Goal: Use online tool/utility: Utilize a website feature to perform a specific function

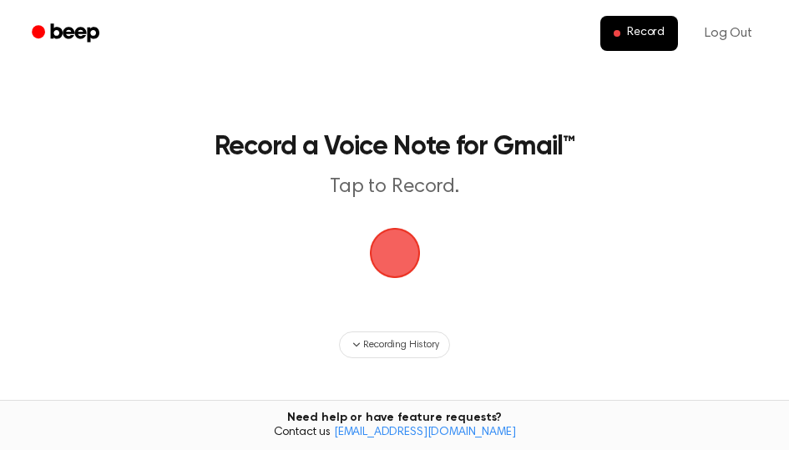
click at [411, 261] on span "button" at bounding box center [395, 253] width 47 height 47
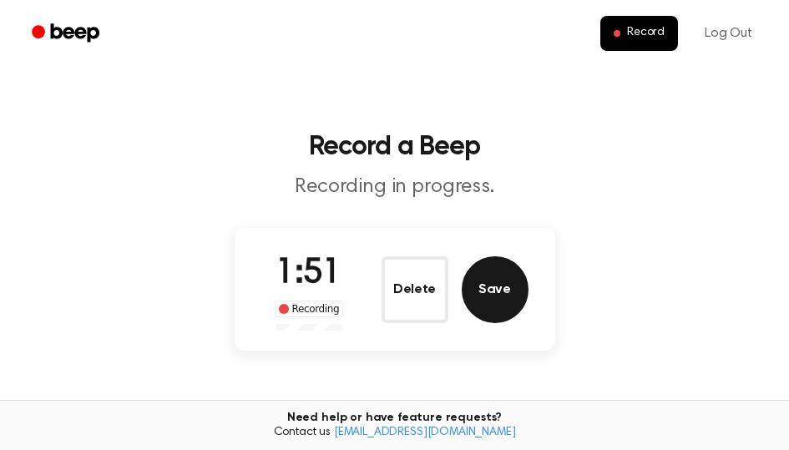
click at [507, 299] on button "Save" at bounding box center [495, 289] width 67 height 67
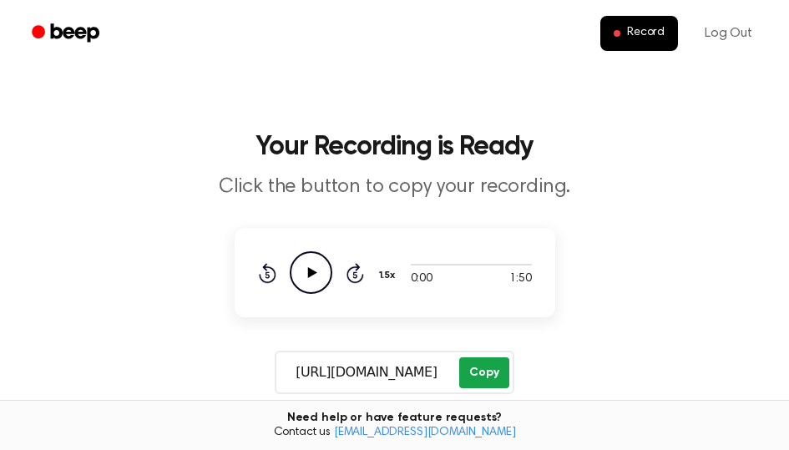
click at [494, 368] on button "Copy" at bounding box center [483, 372] width 49 height 31
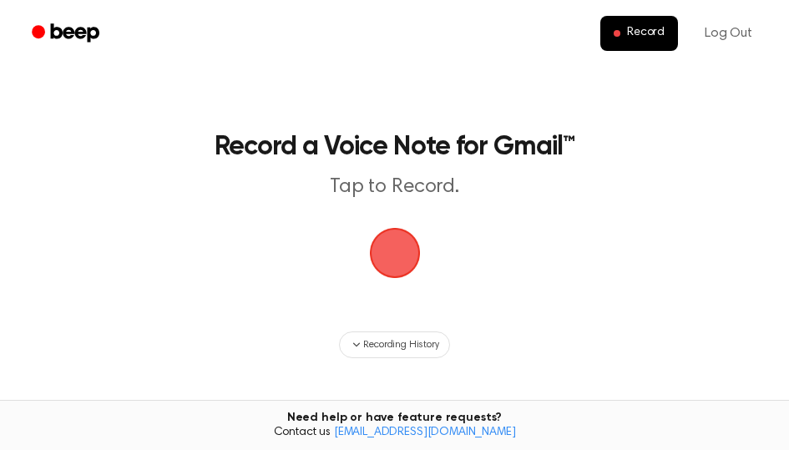
click at [385, 258] on span "button" at bounding box center [395, 253] width 47 height 47
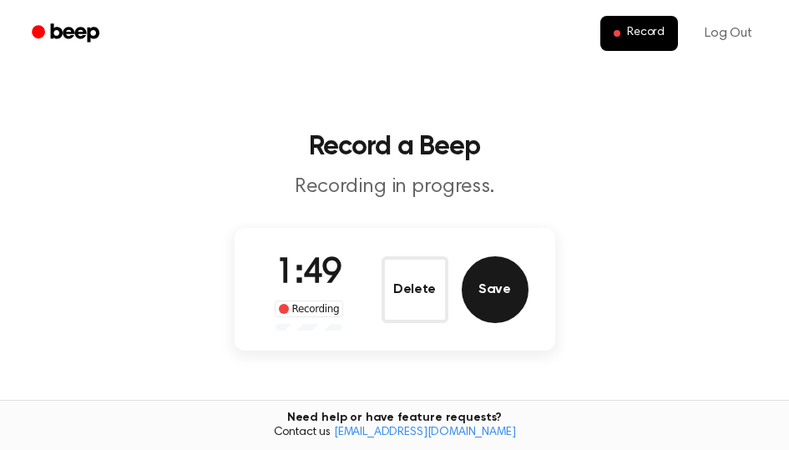
click at [516, 291] on button "Save" at bounding box center [495, 289] width 67 height 67
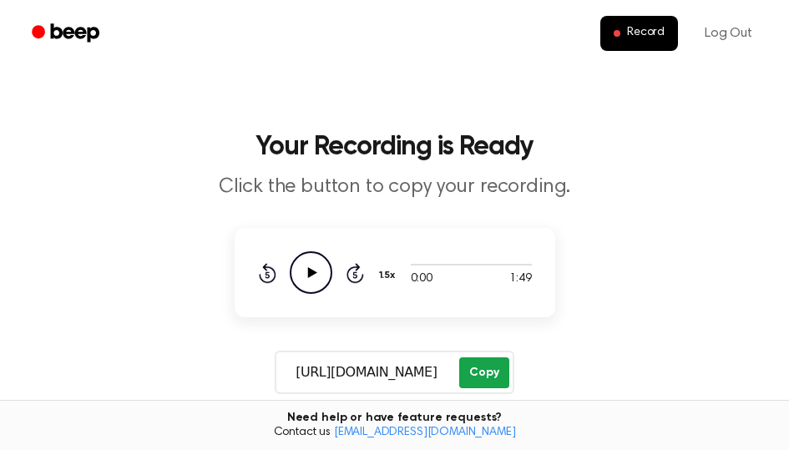
click at [479, 372] on button "Copy" at bounding box center [483, 372] width 49 height 31
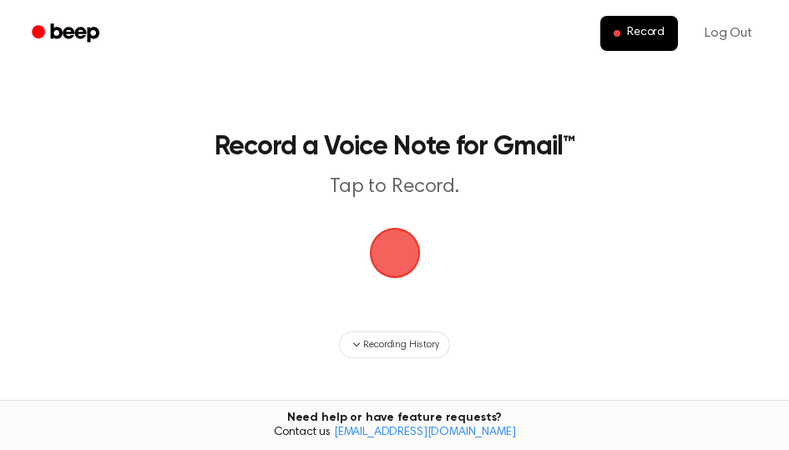
click at [396, 259] on span "button" at bounding box center [394, 253] width 57 height 57
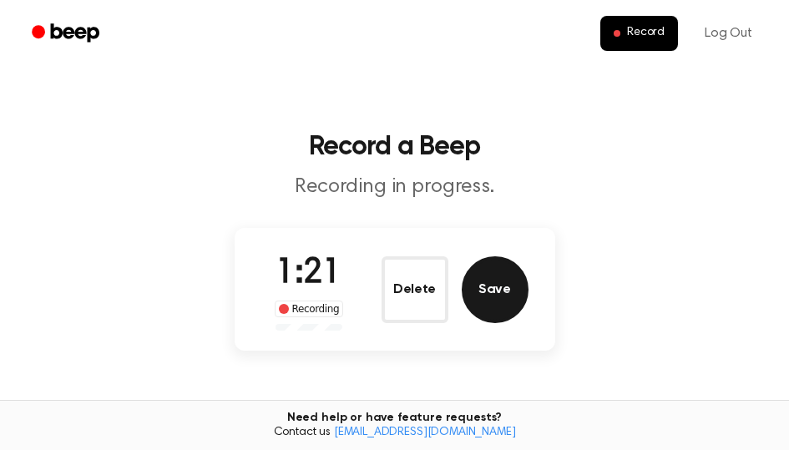
click at [499, 290] on button "Save" at bounding box center [495, 289] width 67 height 67
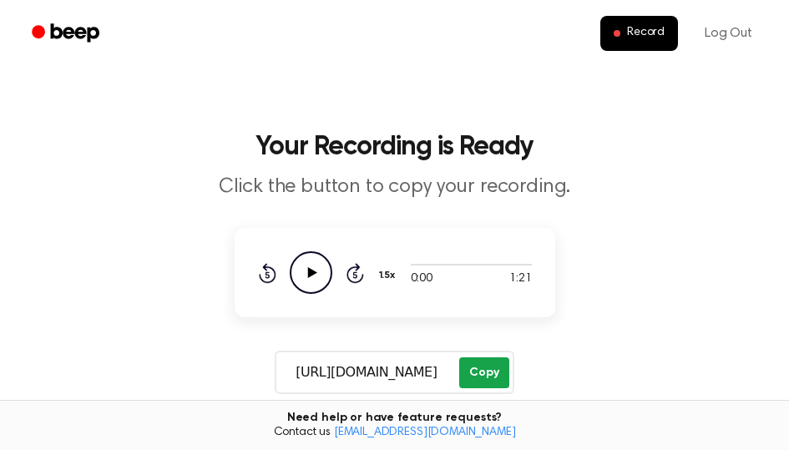
click at [493, 375] on button "Copy" at bounding box center [483, 372] width 49 height 31
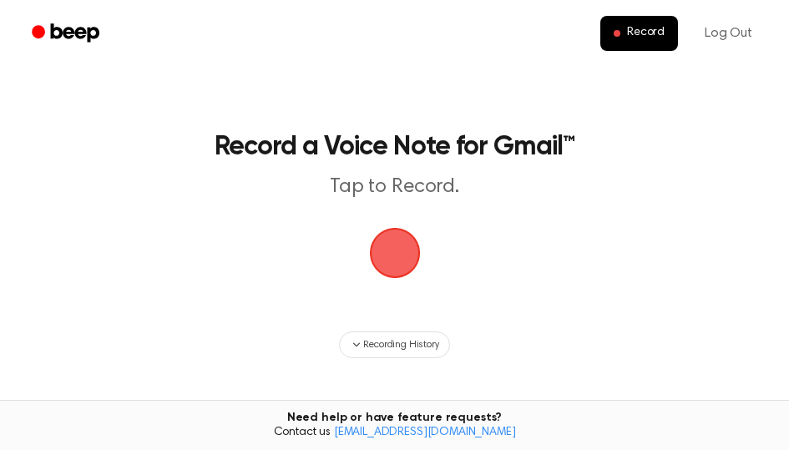
click at [412, 261] on span "button" at bounding box center [395, 253] width 47 height 47
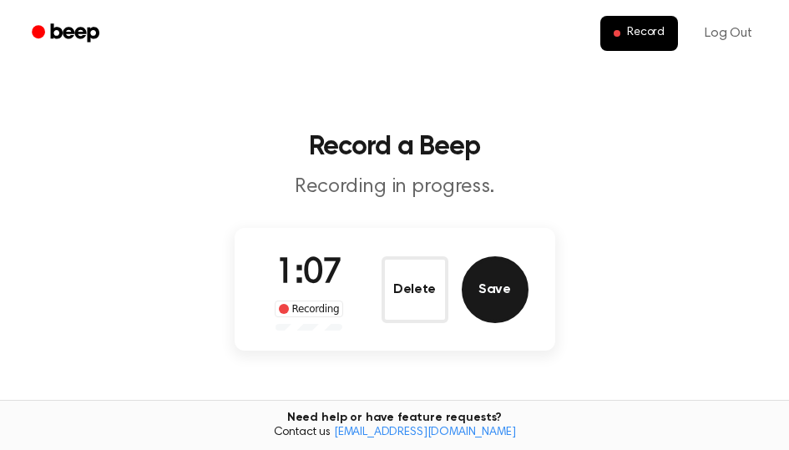
click at [509, 305] on button "Save" at bounding box center [495, 289] width 67 height 67
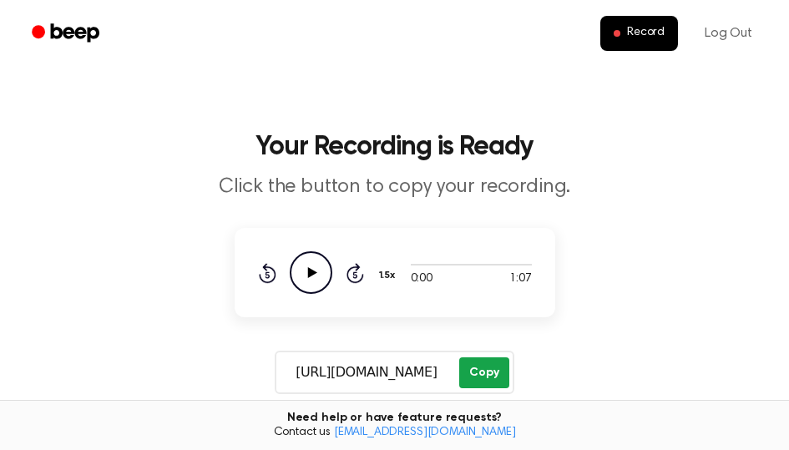
click at [494, 378] on button "Copy" at bounding box center [483, 372] width 49 height 31
